Goal: Task Accomplishment & Management: Use online tool/utility

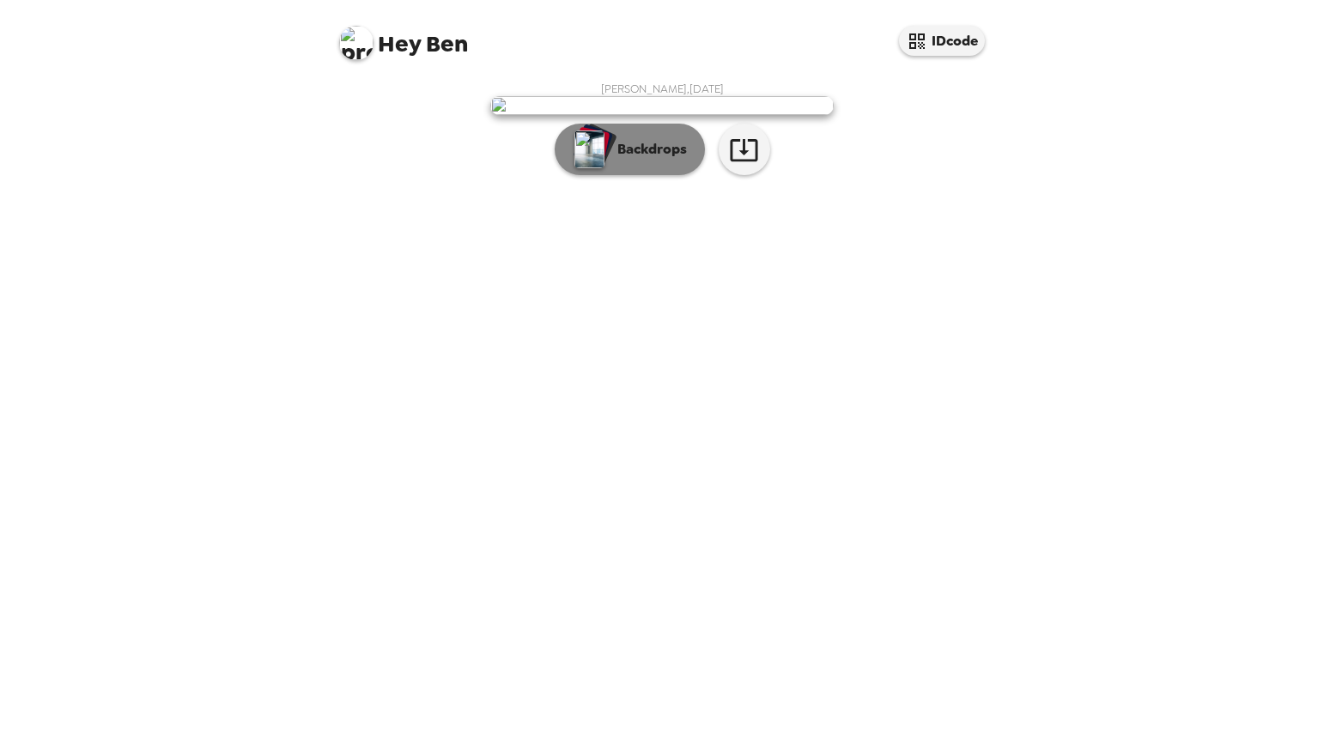
click at [656, 160] on p "Backdrops" at bounding box center [648, 149] width 78 height 21
